Goal: Task Accomplishment & Management: Use online tool/utility

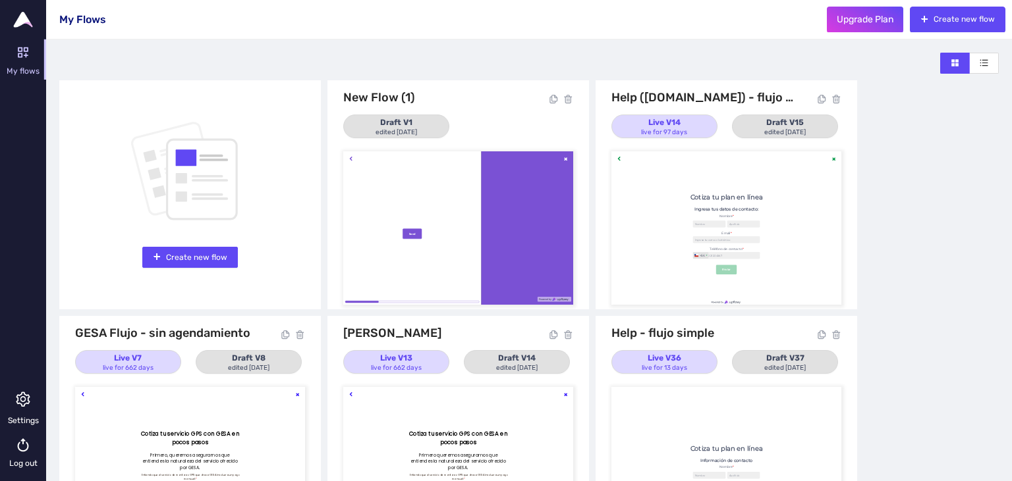
click at [781, 202] on div at bounding box center [726, 227] width 230 height 153
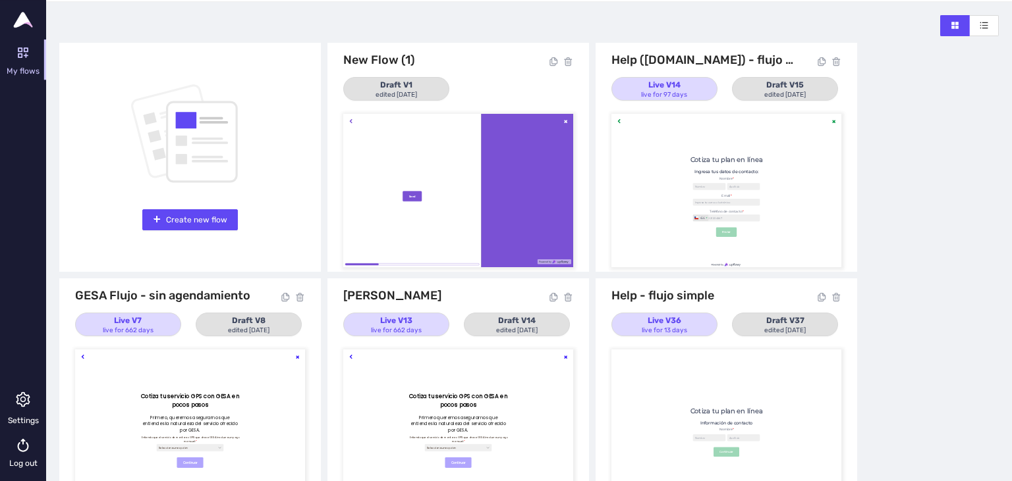
scroll to position [84, 0]
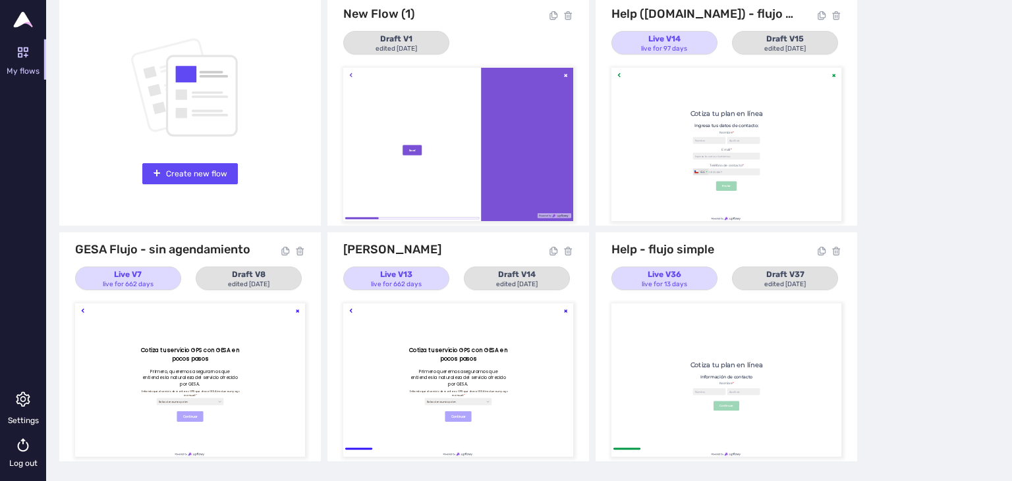
click at [733, 344] on div at bounding box center [726, 380] width 230 height 153
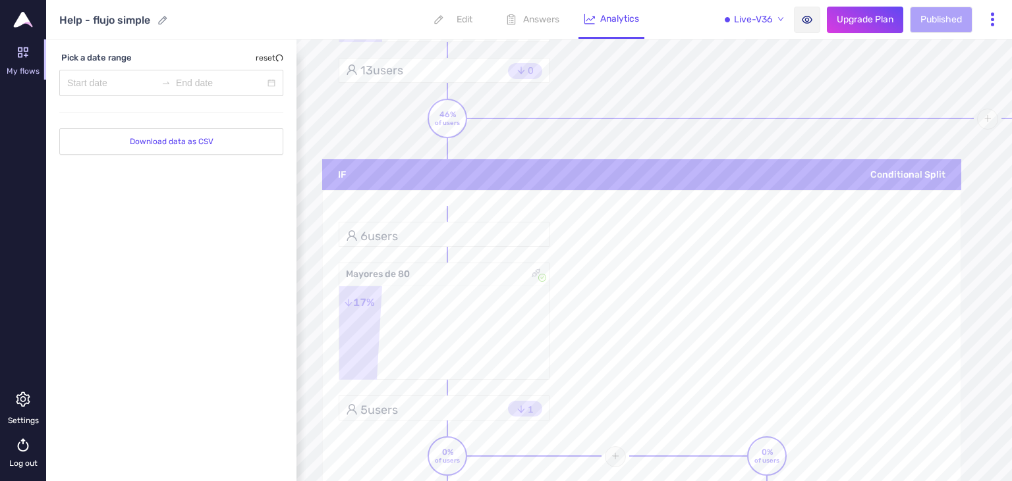
scroll to position [674, 0]
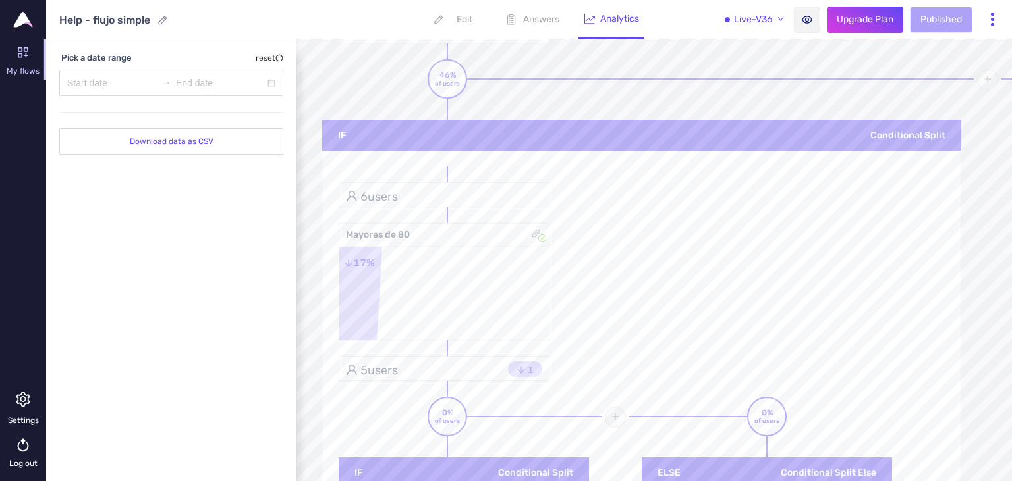
click at [464, 20] on p "Edit" at bounding box center [464, 19] width 16 height 11
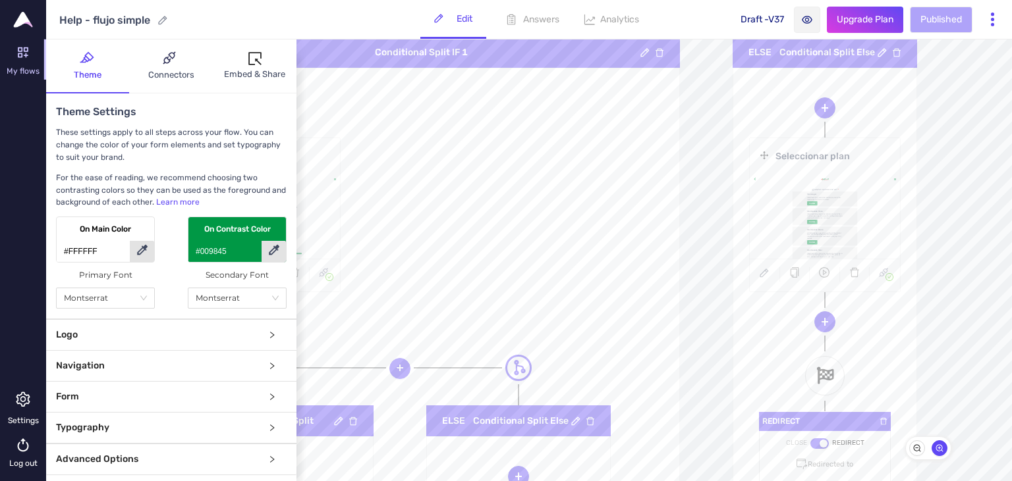
scroll to position [864, 998]
click at [750, 210] on link at bounding box center [825, 217] width 150 height 84
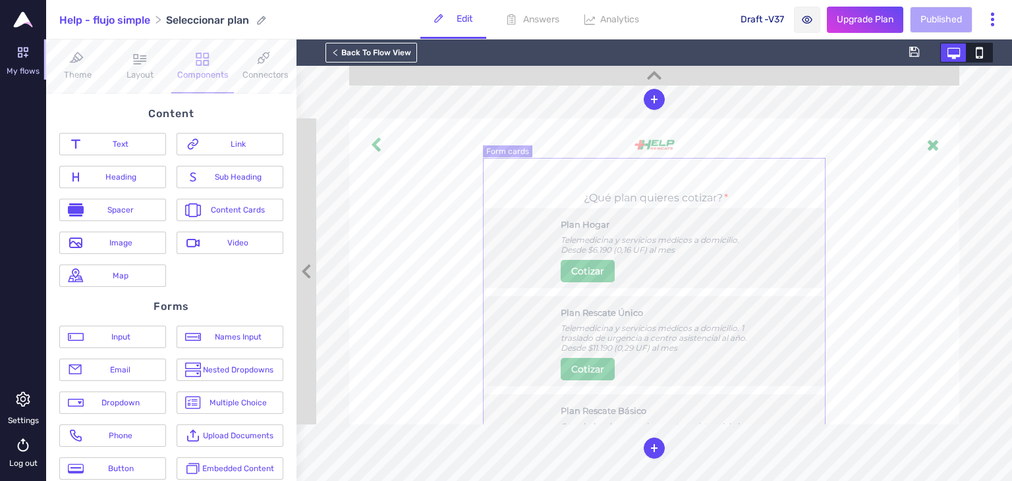
click at [702, 255] on div "Telemedicina y servicios médicos a domicilio. Desde $6.190 (0,16 UF) al mes" at bounding box center [654, 245] width 187 height 20
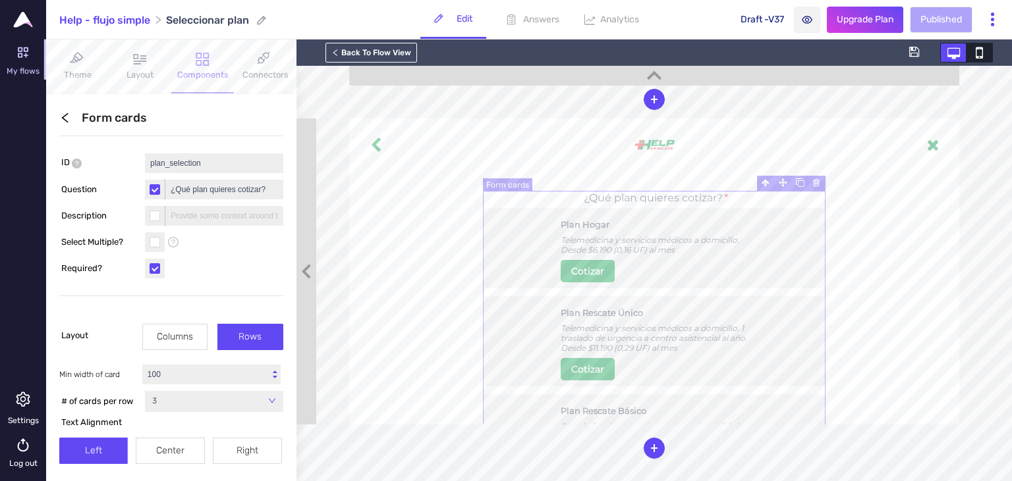
click at [650, 250] on div "Telemedicina y servicios médicos a domicilio. Desde $6.190 (0,16 UF) al mes" at bounding box center [654, 245] width 187 height 20
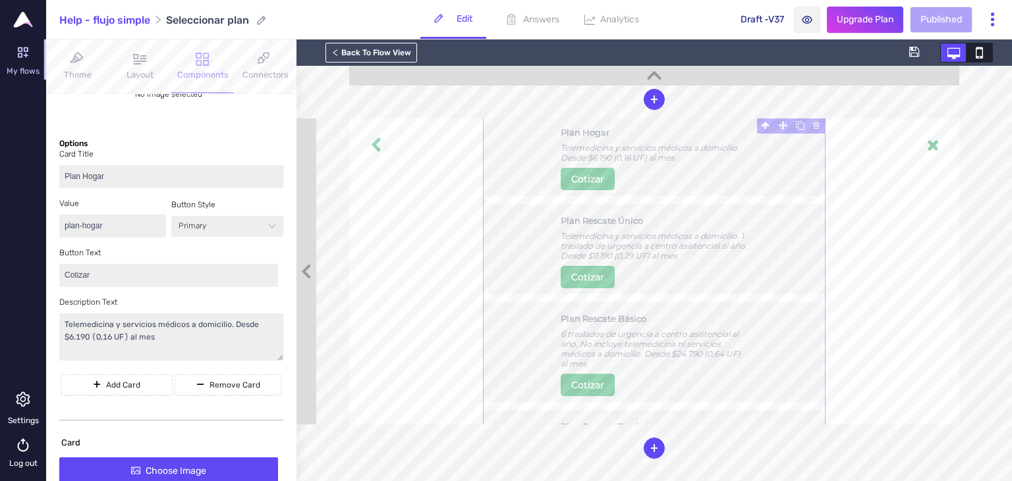
scroll to position [607, 0]
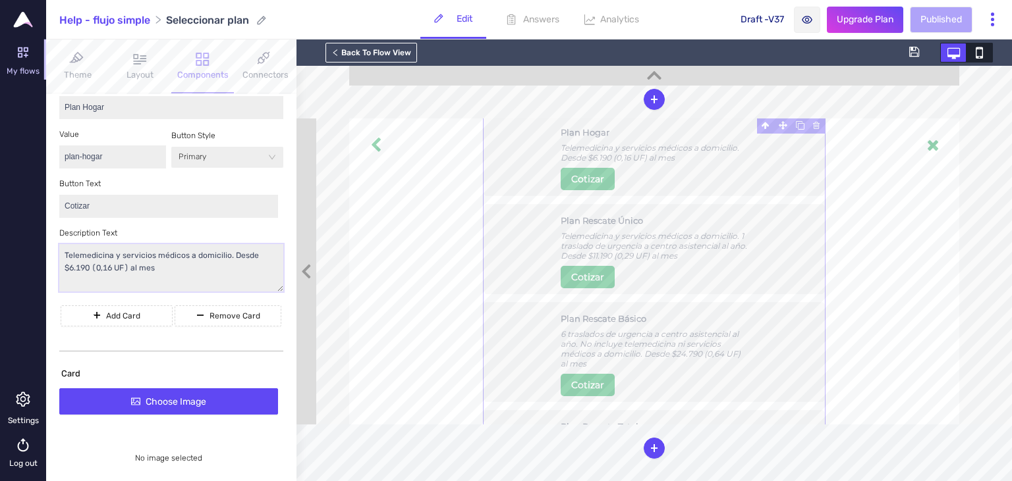
click at [171, 273] on textarea "Telemedicina y servicios médicos a domicilio. Desde $6.190 (0,16 UF) al mes" at bounding box center [171, 268] width 224 height 48
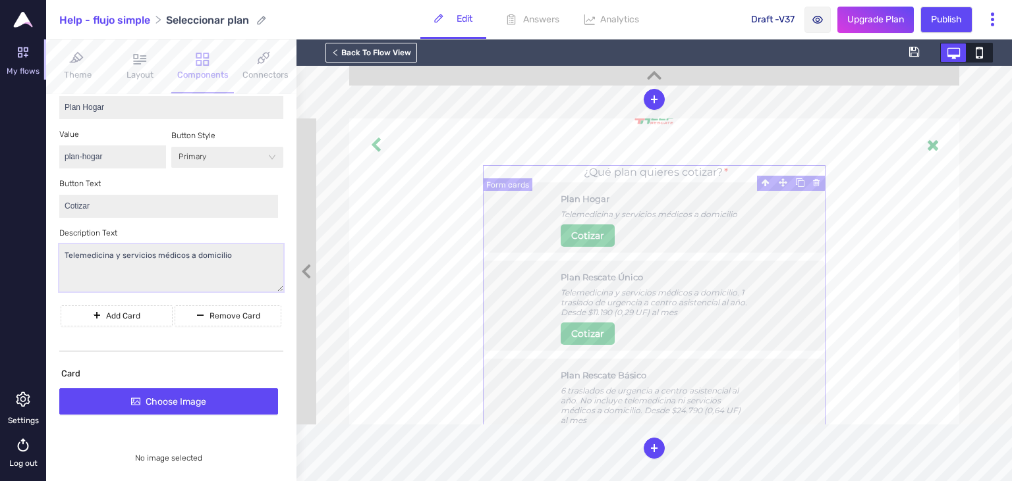
scroll to position [0, 0]
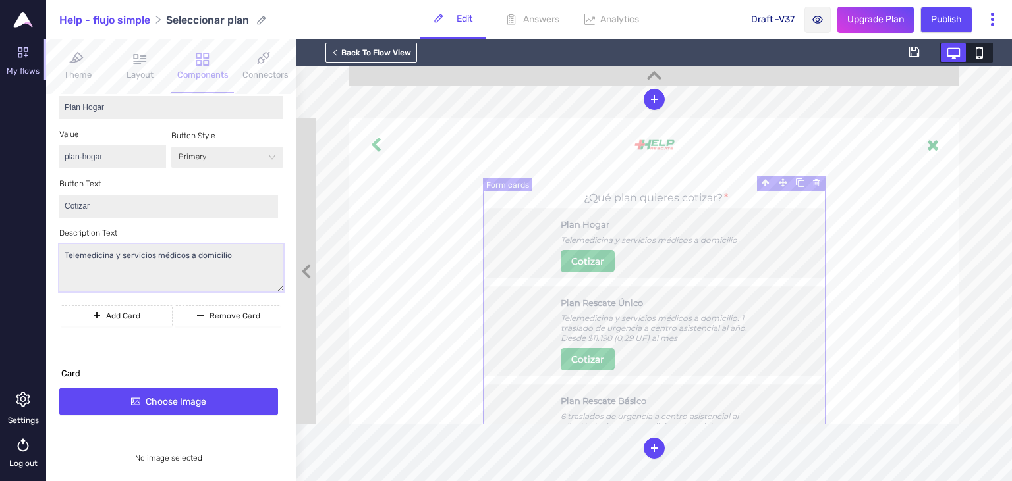
type textarea "Telemedicina y servicios médicos a domicilio"
click at [649, 327] on div "Telemedicina y servicios médicos a domicilio. 1 traslado de urgencia a centro a…" at bounding box center [654, 329] width 187 height 30
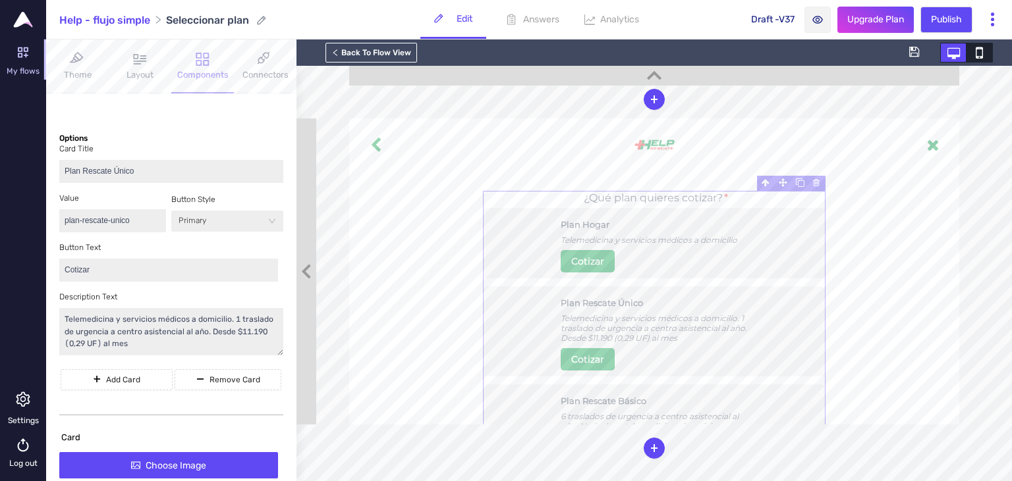
scroll to position [986, 0]
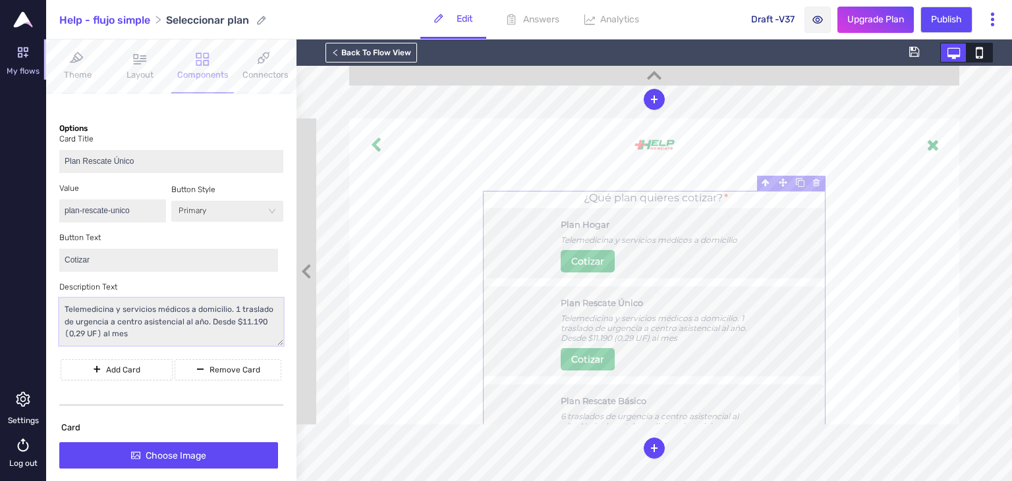
click at [144, 336] on textarea "Telemedicina y servicios médicos a domicilio. 1 traslado de urgencia a centro a…" at bounding box center [171, 322] width 224 height 48
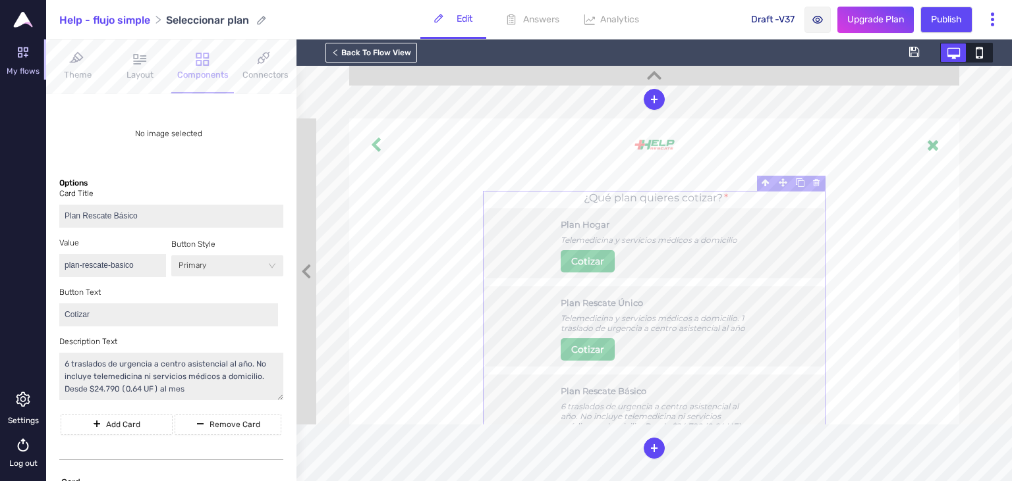
scroll to position [1441, 0]
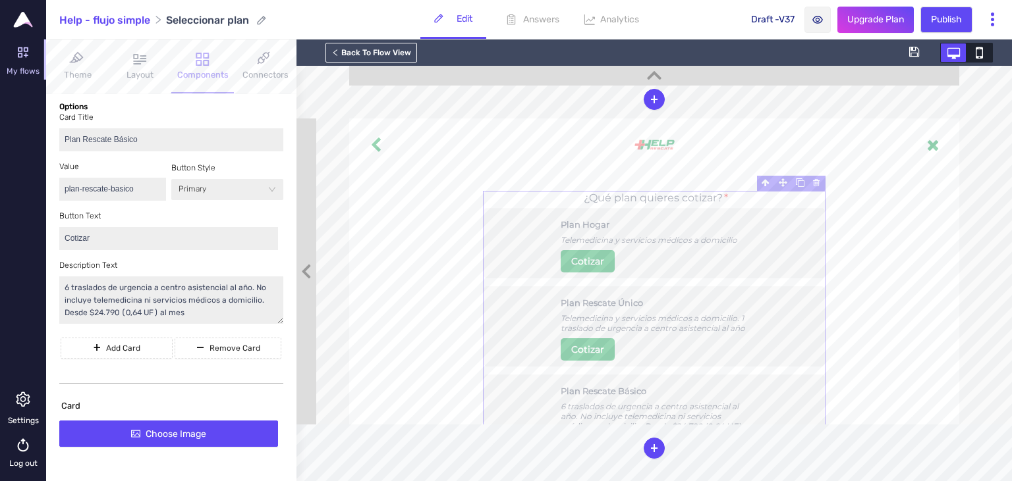
type textarea "Telemedicina y servicios médicos a domicilio. 1 traslado de urgencia a centro a…"
drag, startPoint x: 200, startPoint y: 313, endPoint x: 266, endPoint y: 308, distance: 66.7
click at [266, 308] on textarea "6 traslados de urgencia a centro asistencial al año. No incluye telemedicina ni…" at bounding box center [171, 301] width 224 height 48
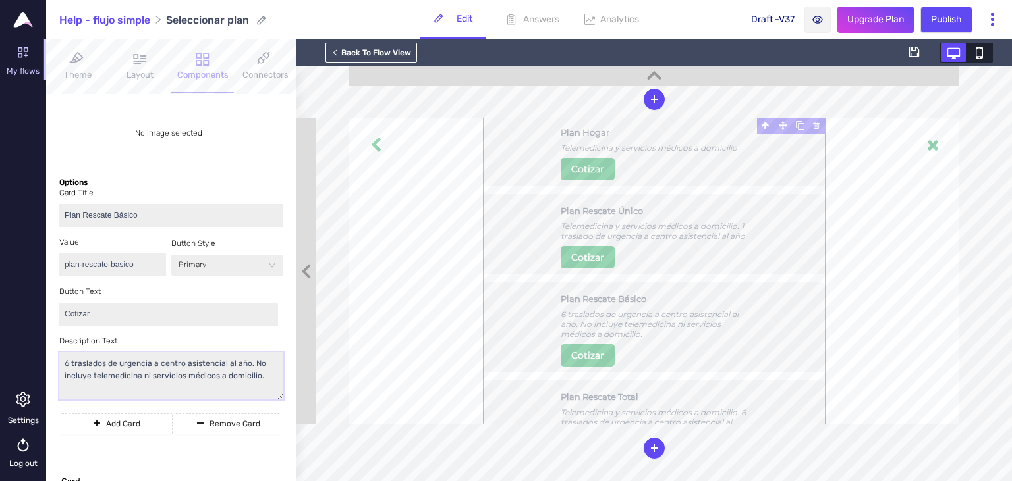
scroll to position [1138, 0]
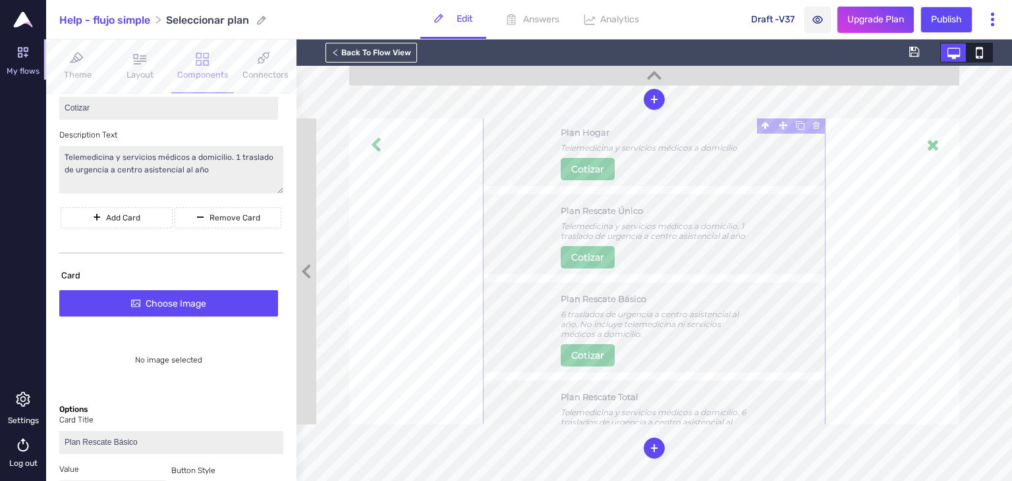
type textarea "6 traslados de urgencia a centro asistencial al año. No incluye telemedicina ni…"
click at [221, 171] on textarea "Telemedicina y servicios médicos a domicilio. 1 traslado de urgencia a centro a…" at bounding box center [171, 170] width 224 height 48
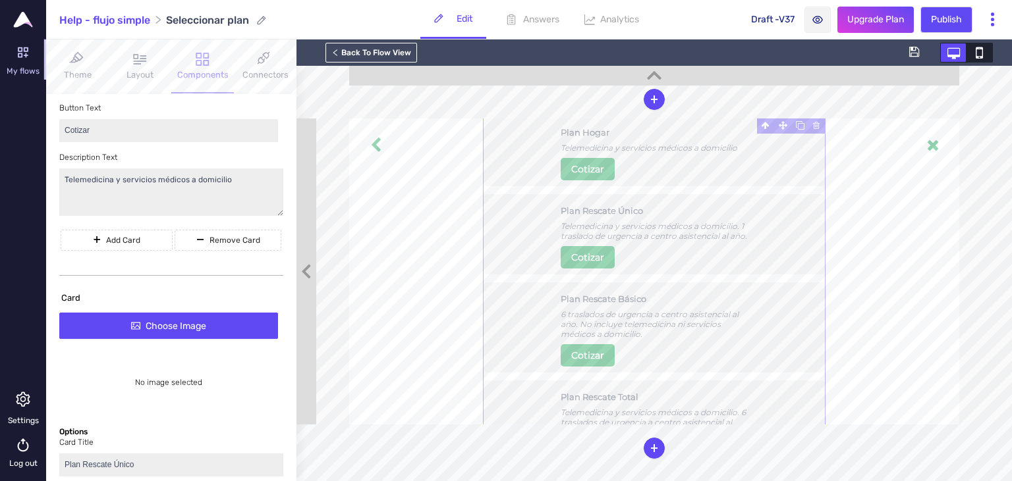
scroll to position [607, 0]
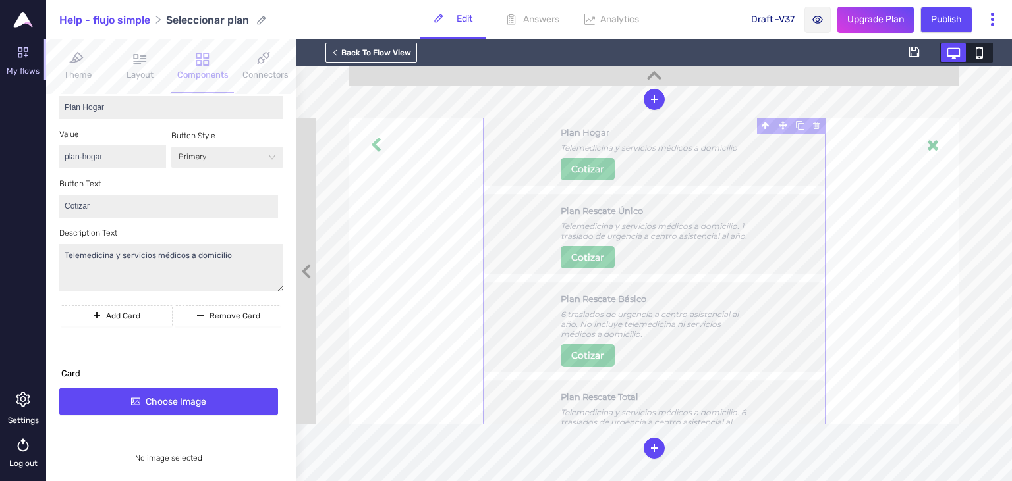
type textarea "Telemedicina y servicios médicos a domicilio. 1 traslado de urgencia a centro a…"
click at [238, 259] on textarea "Telemedicina y servicios médicos a domicilio" at bounding box center [171, 268] width 224 height 48
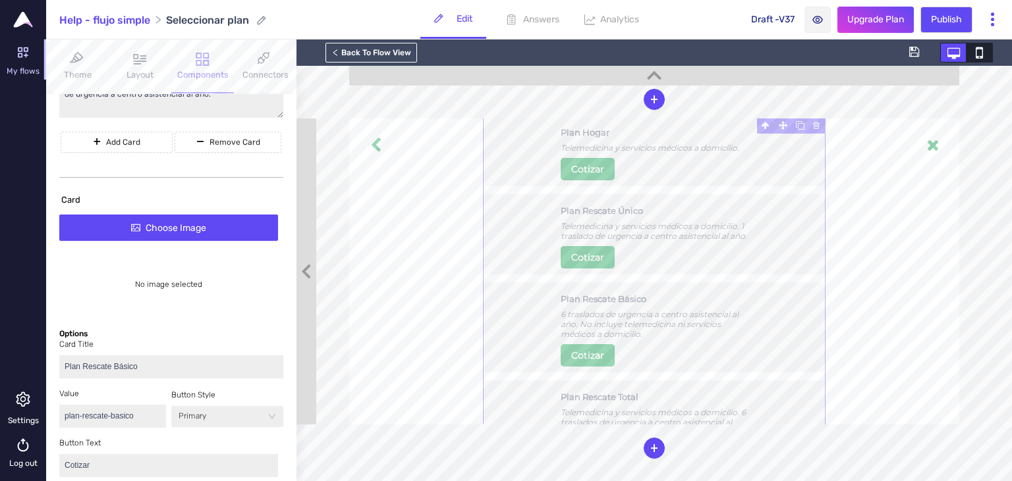
scroll to position [1365, 0]
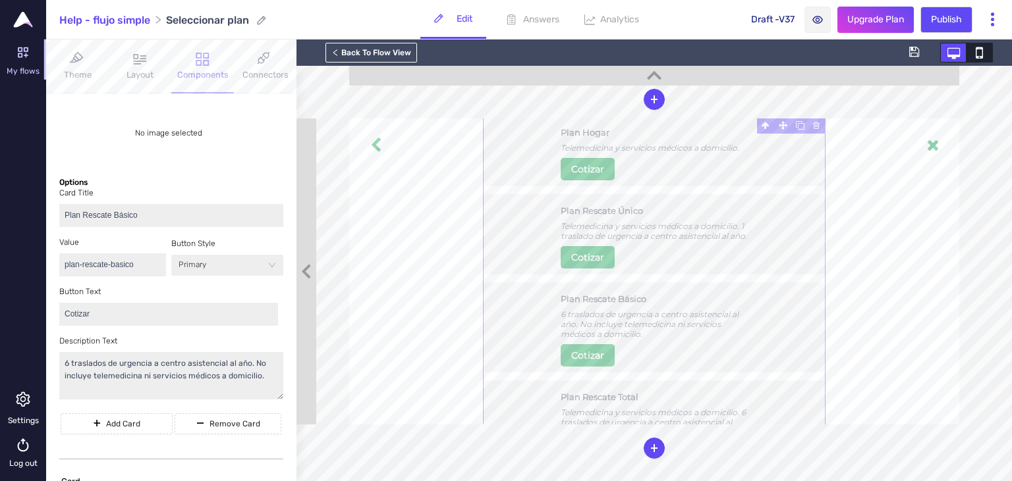
type textarea "Telemedicina y servicios médicos a domicilio."
drag, startPoint x: 69, startPoint y: 363, endPoint x: 61, endPoint y: 364, distance: 7.3
click at [61, 364] on textarea "6 traslados de urgencia a centro asistencial al año. No incluye telemedicina ni…" at bounding box center [171, 376] width 224 height 48
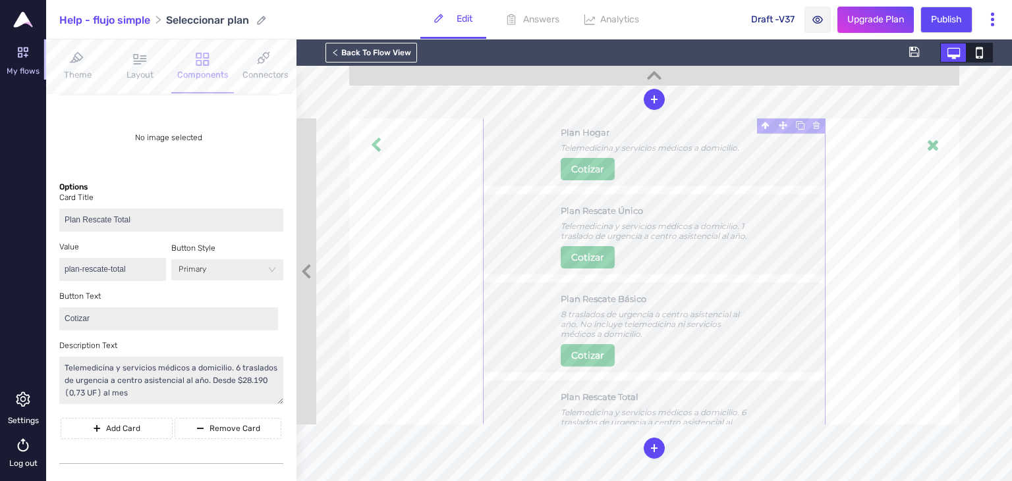
scroll to position [1821, 0]
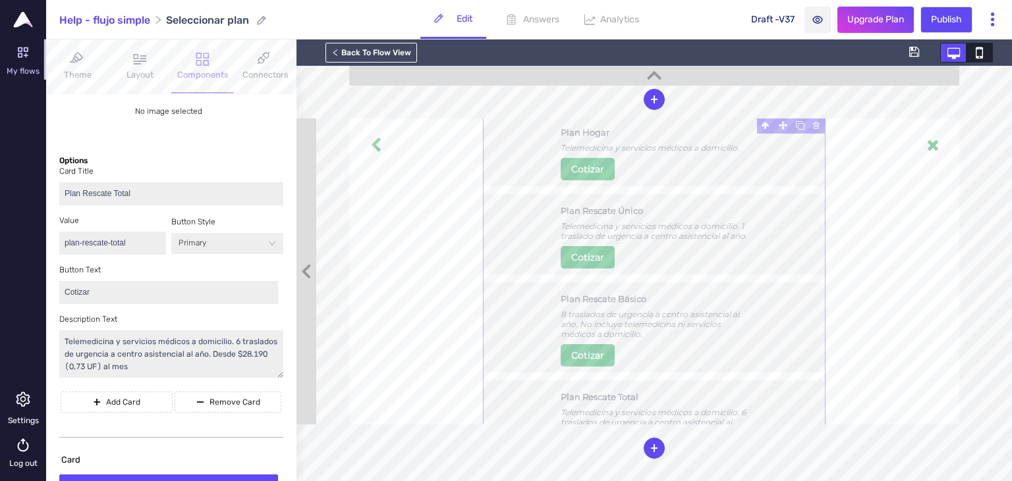
type textarea "8 traslados de urgencia a centro asistencial al año. No incluye telemedicina ni…"
click at [231, 343] on textarea "Telemedicina y servicios médicos a domicilio. 6 traslados de urgencia a centro …" at bounding box center [171, 355] width 224 height 48
drag, startPoint x: 191, startPoint y: 370, endPoint x: 209, endPoint y: 357, distance: 22.3
click at [209, 357] on textarea "Telemedicina y servicios médicos a domicilio. 8 traslados de urgencia a centro …" at bounding box center [171, 355] width 224 height 48
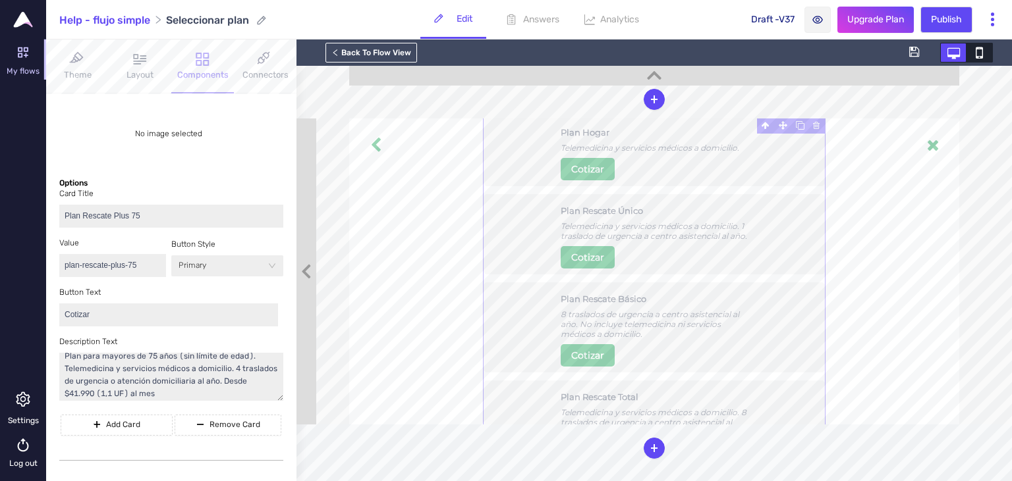
scroll to position [12, 0]
type textarea "Telemedicina y servicios médicos a domicilio. 8 traslados de urgencia a centro …"
drag, startPoint x: 219, startPoint y: 378, endPoint x: 249, endPoint y: 422, distance: 53.0
click at [249, 401] on textarea "Plan para mayores de 75 años (sin límite de edad). Telemedicina y servicios méd…" at bounding box center [171, 377] width 224 height 48
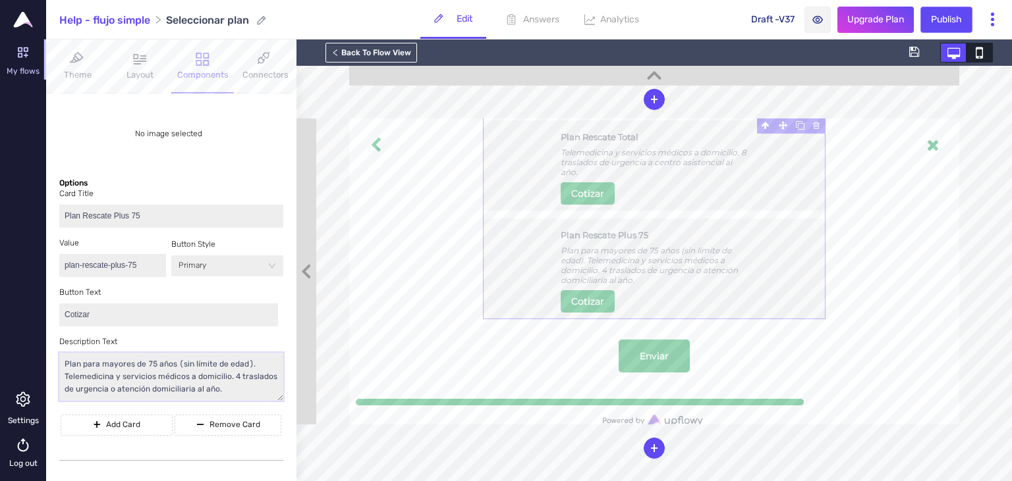
type textarea "Plan para mayores de 75 años (sin límite de edad). Telemedicina y servicios méd…"
drag, startPoint x: 939, startPoint y: 23, endPoint x: 894, endPoint y: 105, distance: 93.2
click at [939, 23] on span "Publish" at bounding box center [946, 20] width 31 height 14
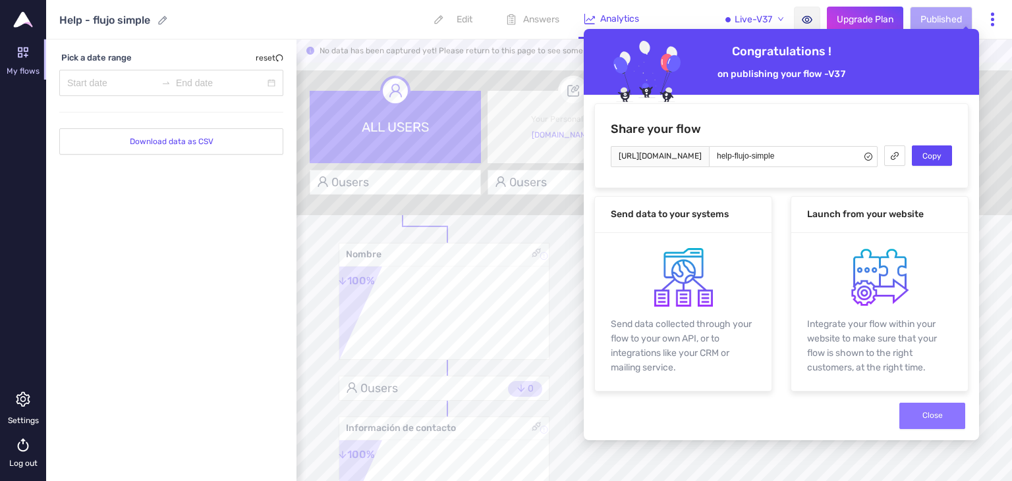
click at [936, 412] on span "Close" at bounding box center [932, 416] width 20 height 13
